Goal: Task Accomplishment & Management: Manage account settings

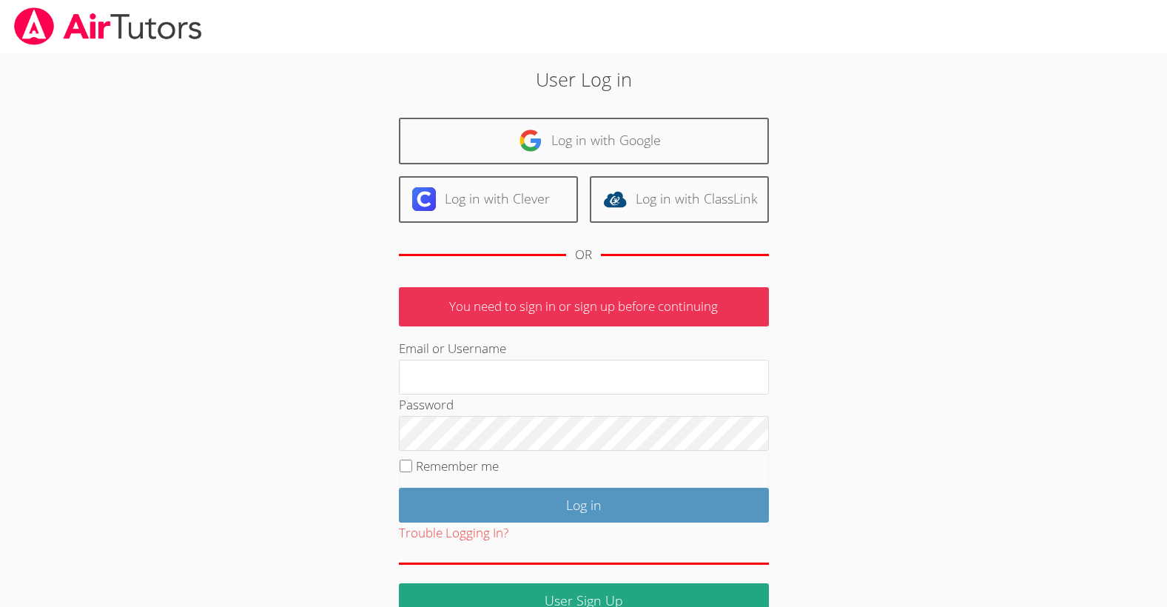
type input "[EMAIL_ADDRESS][DOMAIN_NAME]"
click at [443, 460] on label "Remember me" at bounding box center [457, 465] width 83 height 17
click at [412, 460] on input "Remember me" at bounding box center [406, 465] width 13 height 13
checkbox input "true"
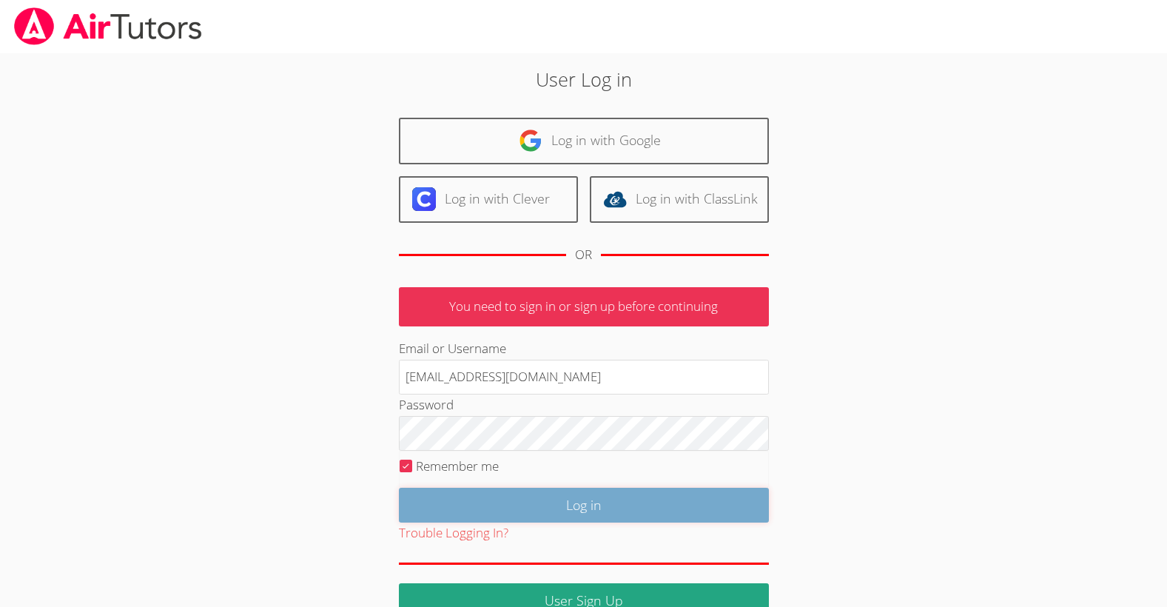
click at [561, 499] on input "Log in" at bounding box center [584, 505] width 370 height 35
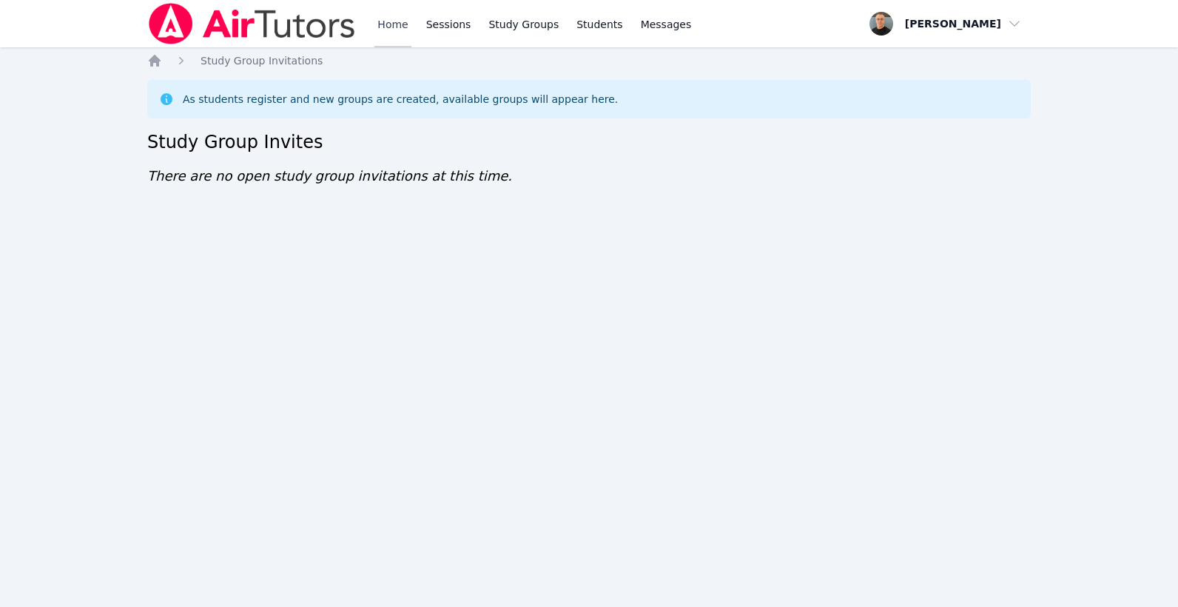
click at [395, 22] on link "Home" at bounding box center [392, 23] width 36 height 47
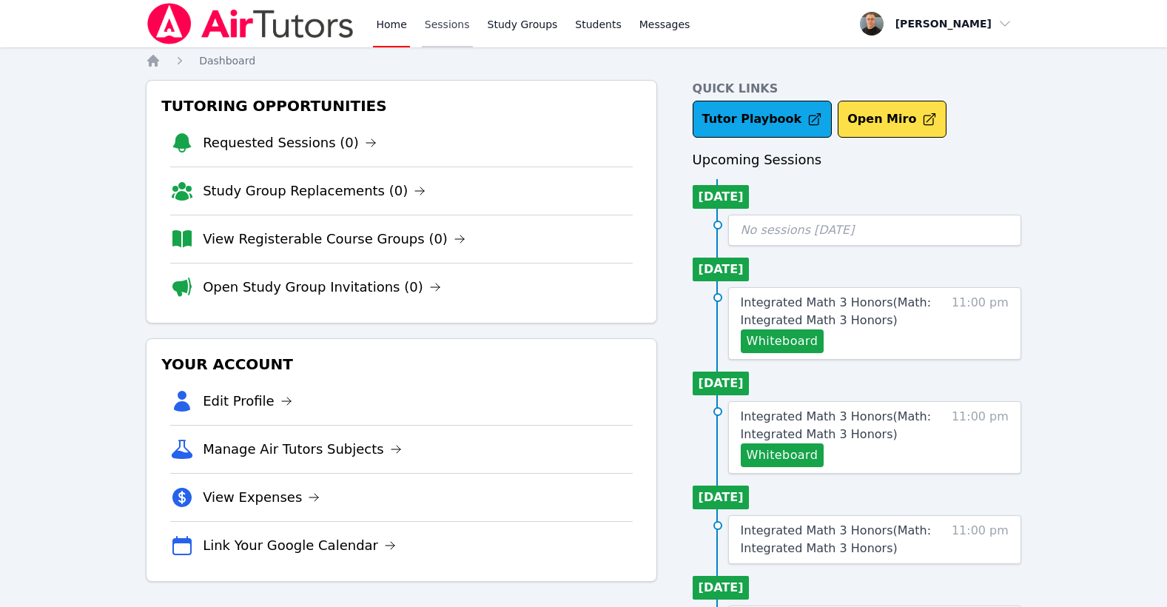
click at [441, 30] on link "Sessions" at bounding box center [447, 23] width 51 height 47
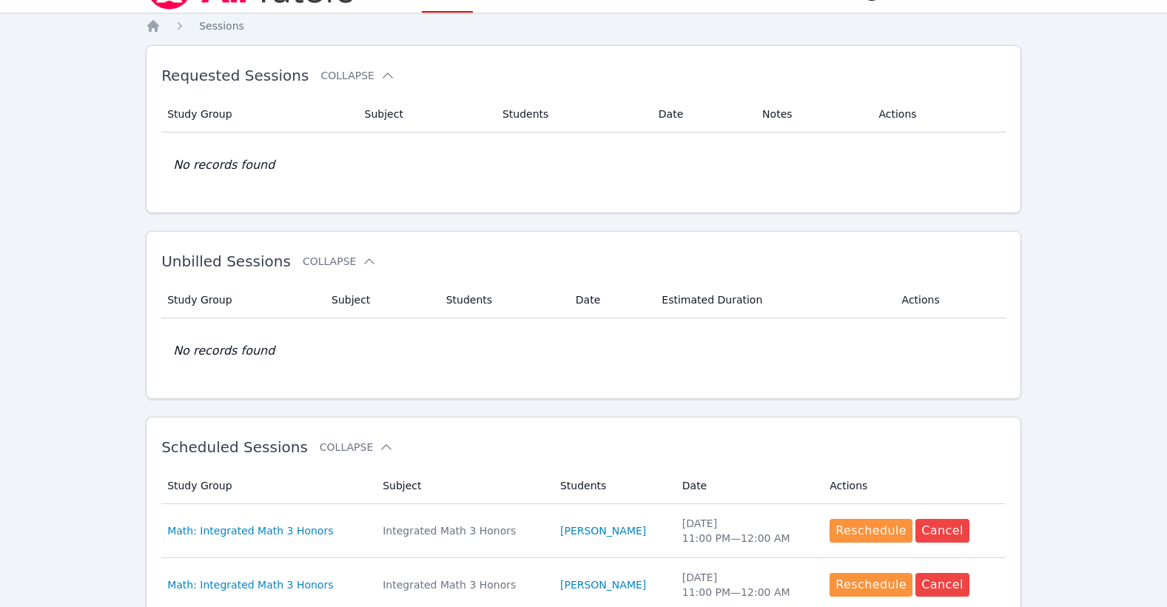
scroll to position [36, 0]
click at [441, 30] on nav "Home Sessions" at bounding box center [583, 25] width 875 height 15
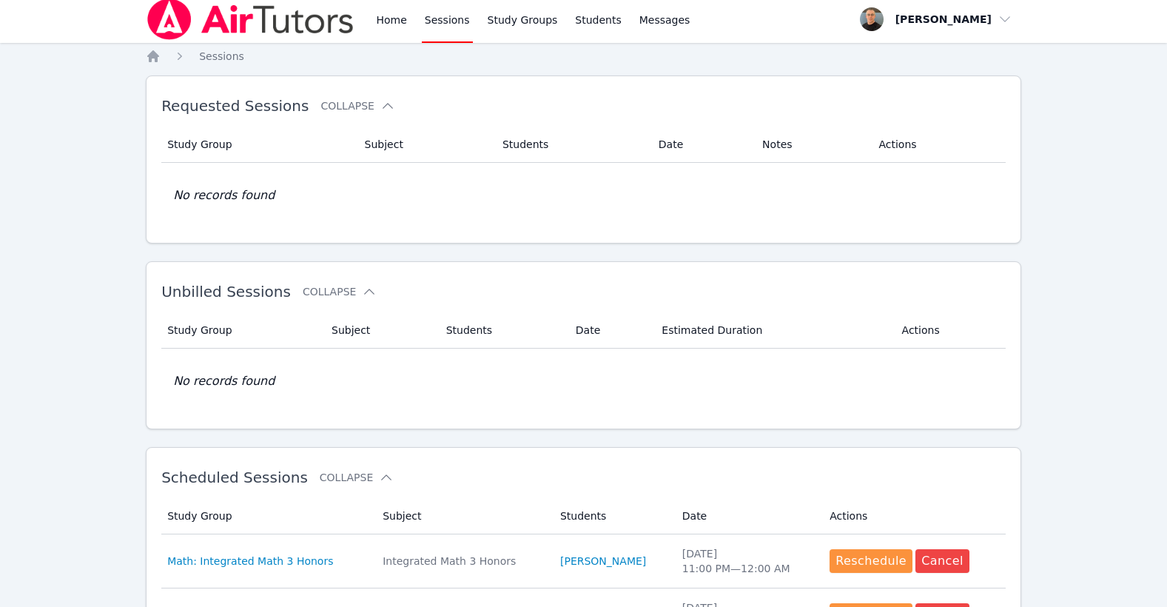
scroll to position [0, 0]
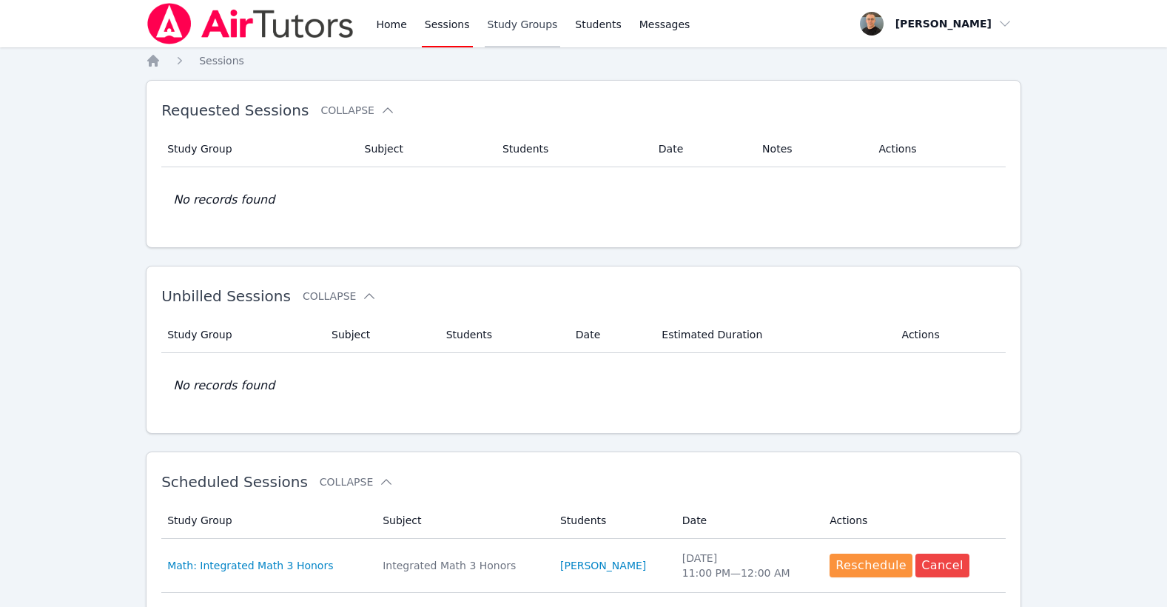
click at [511, 26] on link "Study Groups" at bounding box center [523, 23] width 76 height 47
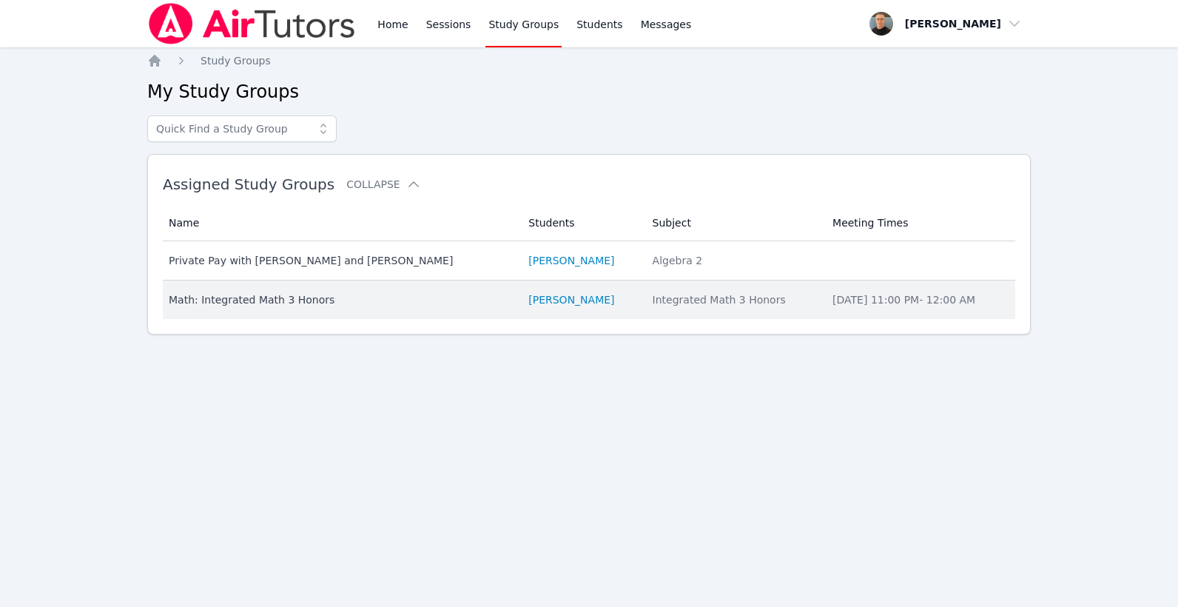
click at [306, 294] on div "Math: Integrated Math 3 Honors" at bounding box center [340, 299] width 342 height 15
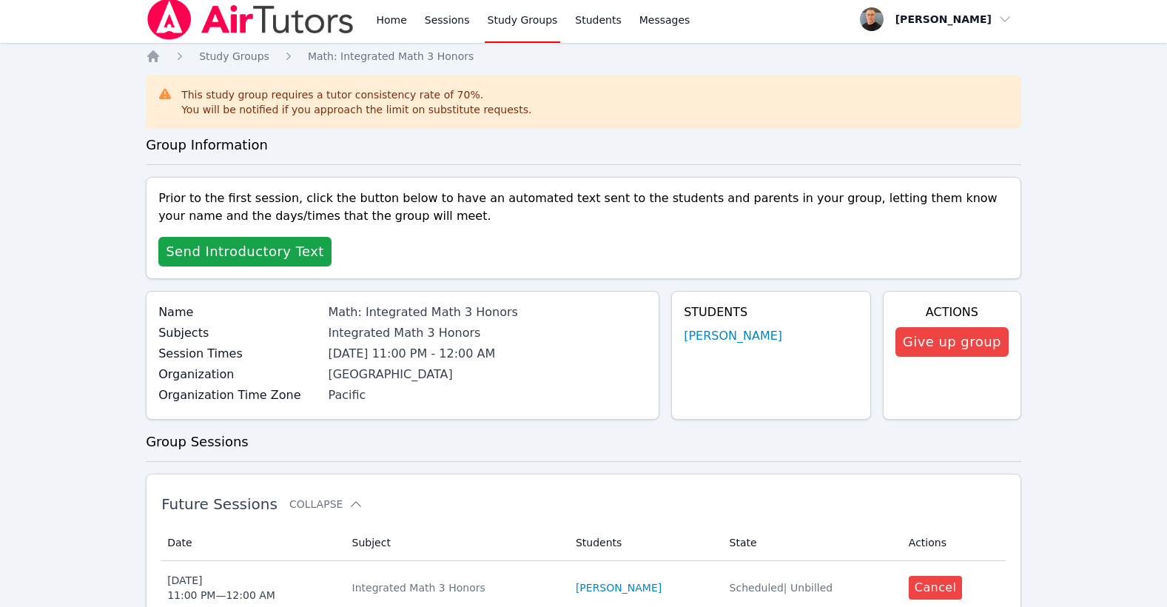
scroll to position [5, 0]
click at [969, 340] on button "Give up group" at bounding box center [951, 341] width 113 height 30
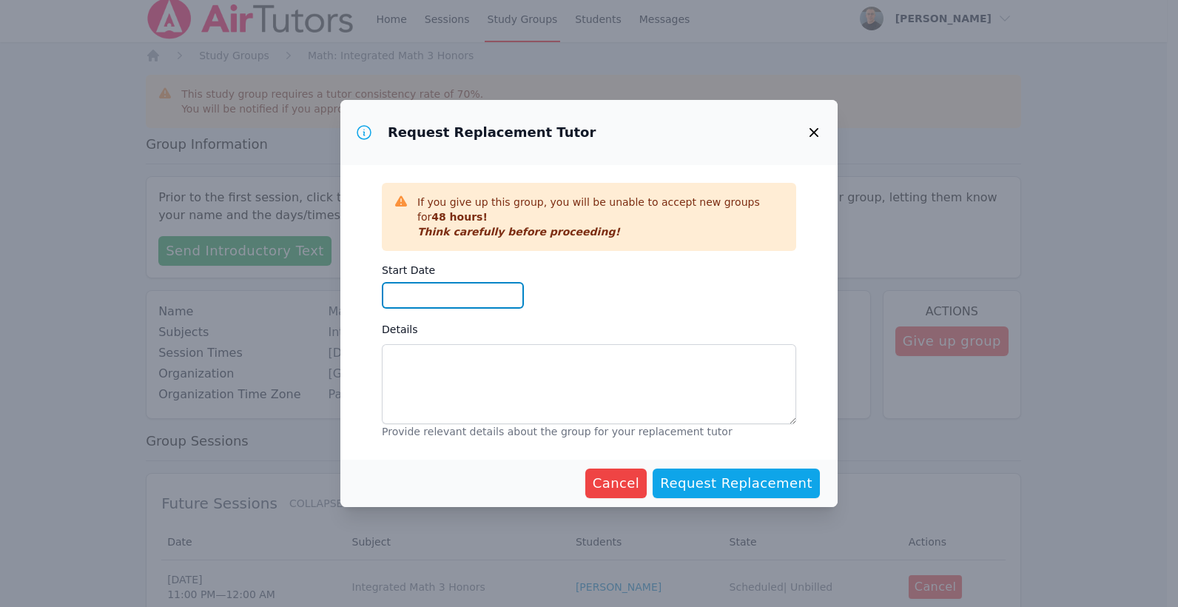
click at [497, 283] on input "Start Date" at bounding box center [453, 295] width 142 height 27
type input "[DATE]"
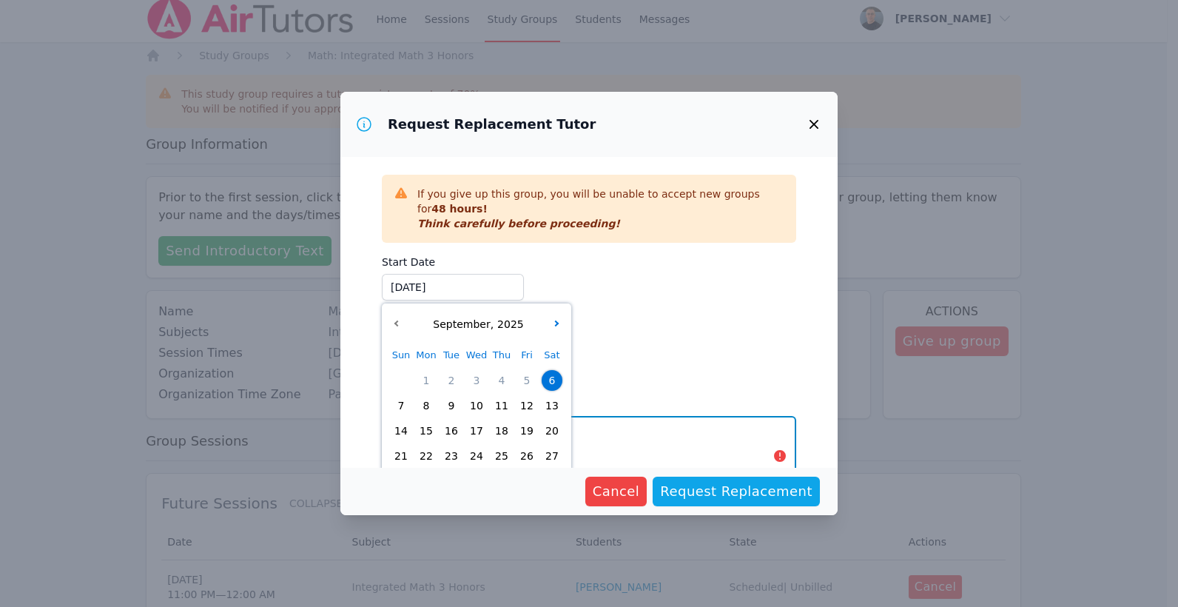
click at [677, 457] on textarea "Details" at bounding box center [589, 456] width 414 height 80
click at [624, 439] on textarea "Details" at bounding box center [589, 456] width 414 height 80
click at [625, 365] on div "Start Date [DATE] [DATE] [DATE] Sun Mon Tue Wed Thu Fri Sat 1 2 3 4 5 6 7 8 9 1…" at bounding box center [589, 318] width 414 height 138
click at [613, 428] on textarea "Details" at bounding box center [589, 456] width 414 height 80
click at [550, 380] on span "6" at bounding box center [552, 380] width 21 height 21
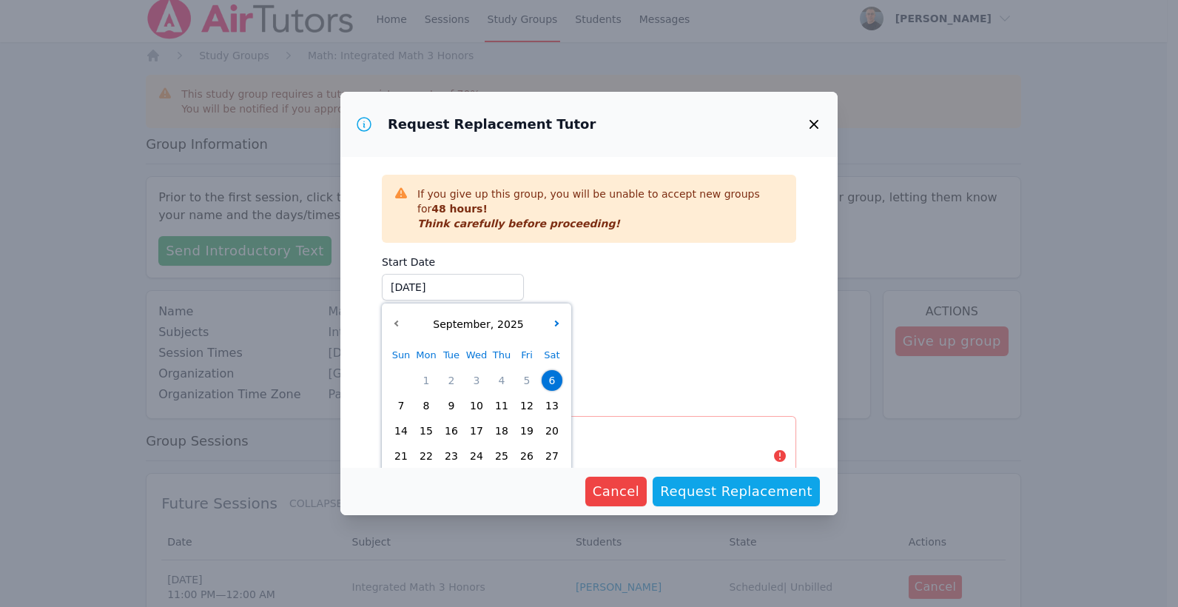
click at [553, 377] on span "6" at bounding box center [552, 380] width 21 height 21
click at [469, 288] on input "[DATE]" at bounding box center [453, 287] width 142 height 27
click at [553, 372] on span "6" at bounding box center [552, 380] width 21 height 21
click at [483, 255] on label "Start Date" at bounding box center [453, 260] width 142 height 22
click at [483, 274] on input "[DATE]" at bounding box center [453, 287] width 142 height 27
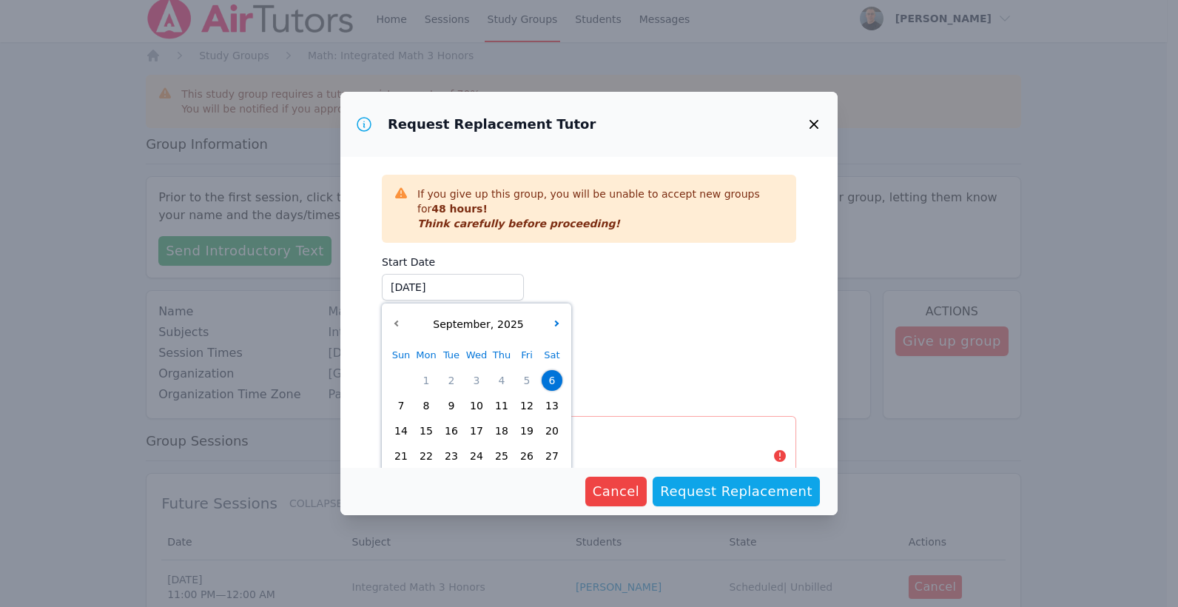
click at [483, 255] on label "Start Date" at bounding box center [453, 260] width 142 height 22
click at [483, 274] on input "[DATE]" at bounding box center [453, 287] width 142 height 27
click at [812, 127] on icon "button" at bounding box center [813, 124] width 9 height 9
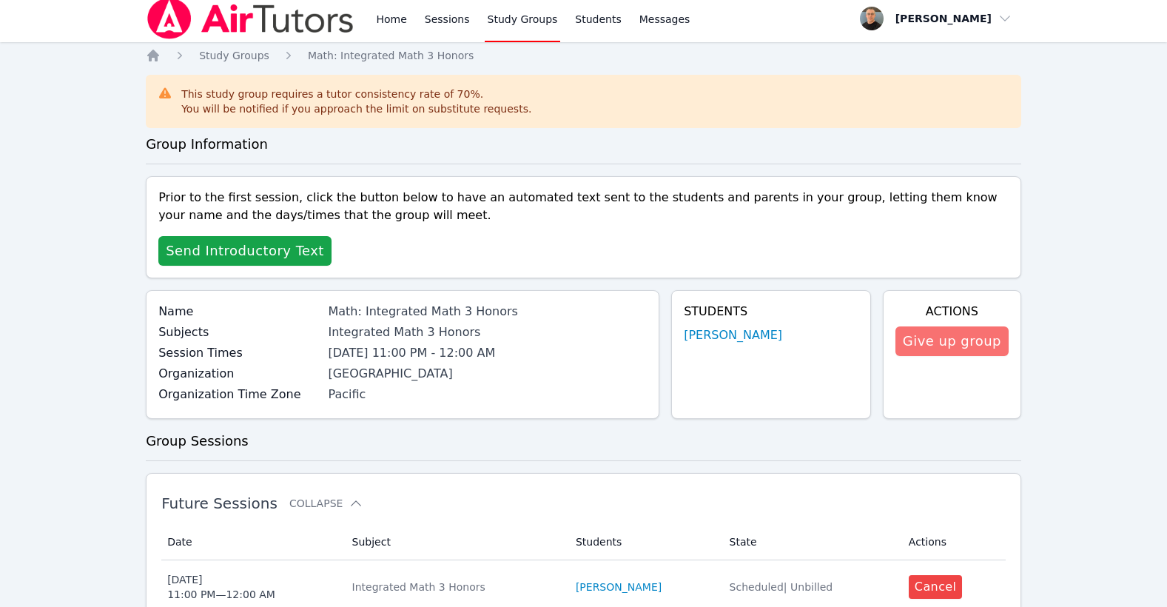
click at [958, 344] on button "Give up group" at bounding box center [951, 341] width 113 height 30
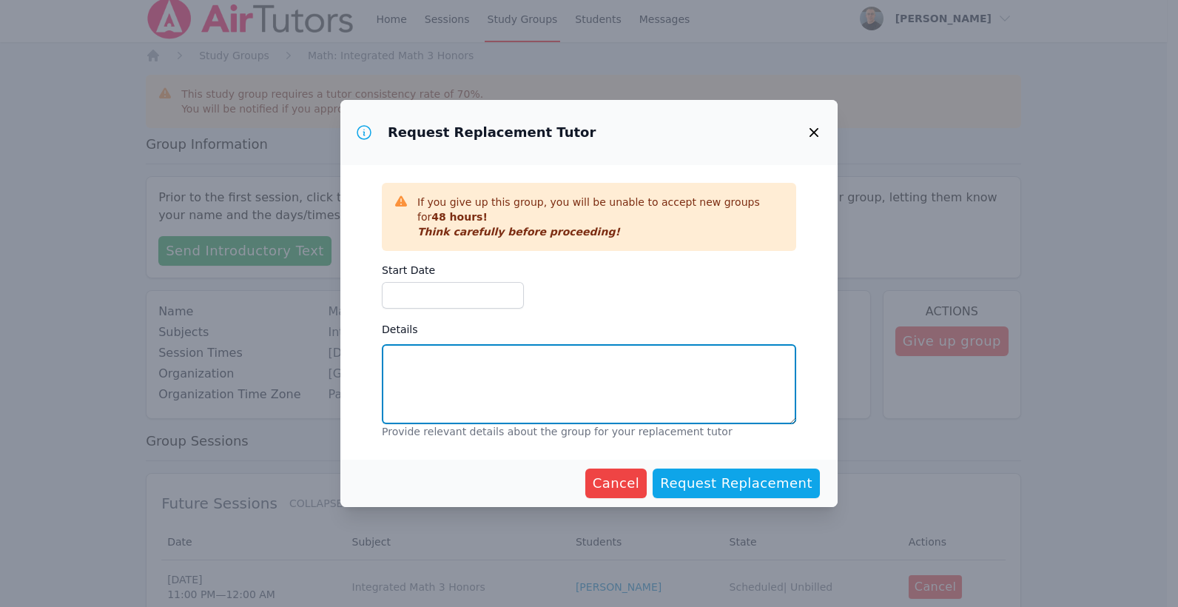
click at [565, 366] on textarea "Details" at bounding box center [589, 384] width 414 height 80
type textarea "I got my time zones screwed up. 11:00 pm the east coast is a bit late for me."
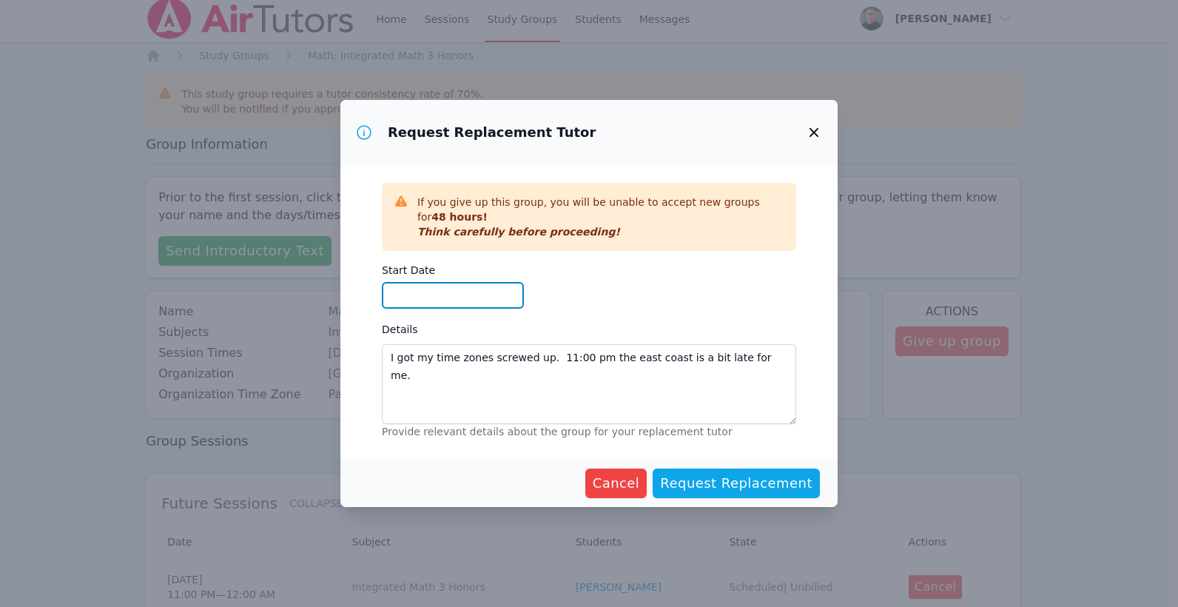
click at [498, 298] on input "Start Date" at bounding box center [453, 295] width 142 height 27
type input "[DATE]"
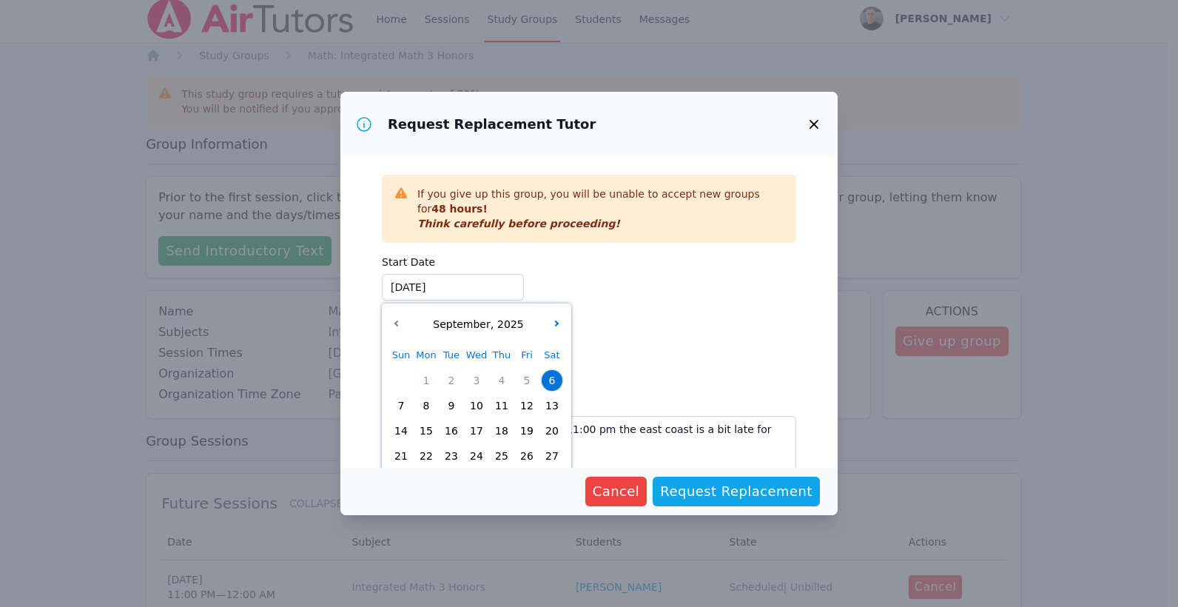
click at [554, 377] on span "6" at bounding box center [552, 380] width 21 height 21
click at [704, 481] on span "Request Replacement" at bounding box center [736, 491] width 152 height 21
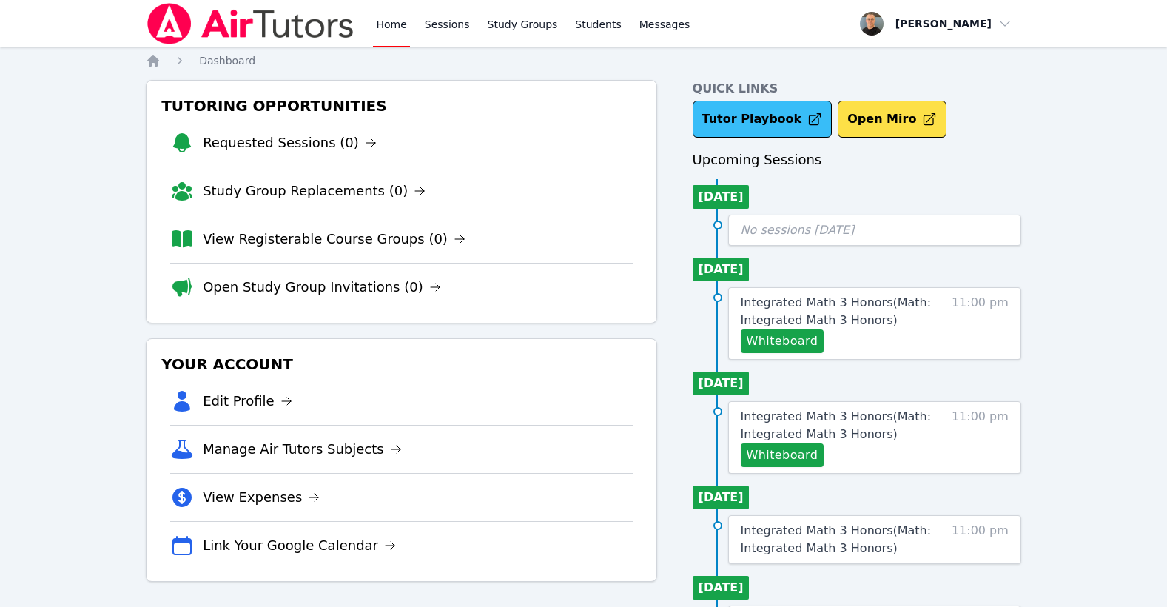
click at [766, 127] on link "Tutor Playbook" at bounding box center [763, 119] width 140 height 37
